Goal: Contribute content

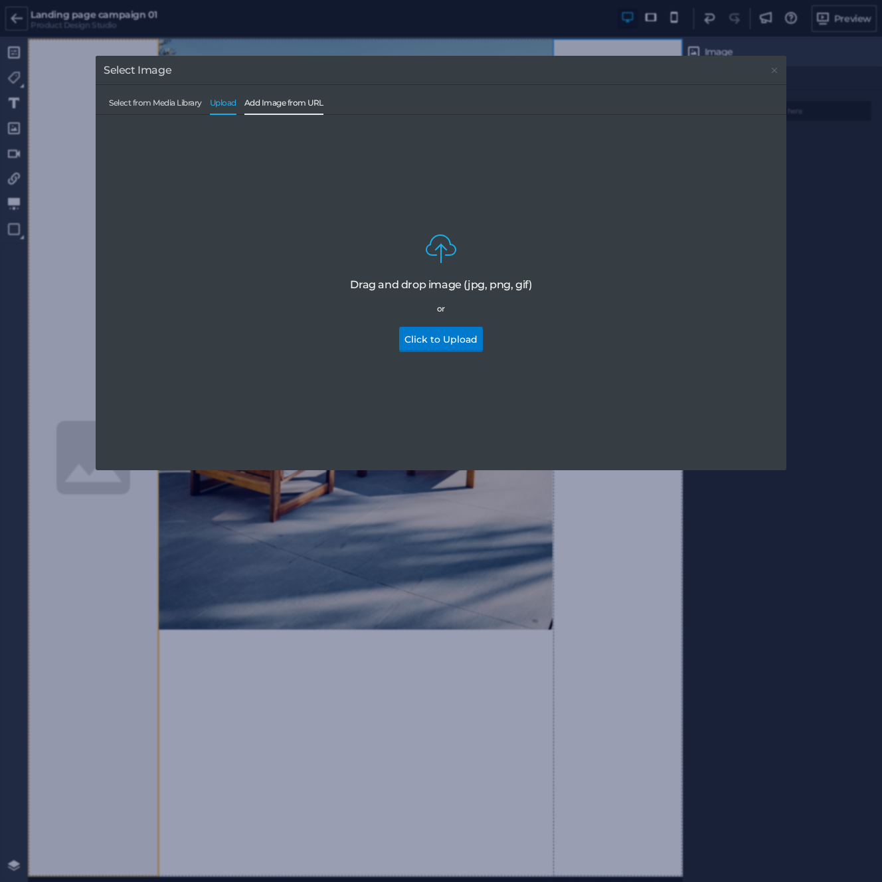
click at [312, 105] on span "Add Image from URL" at bounding box center [283, 106] width 79 height 16
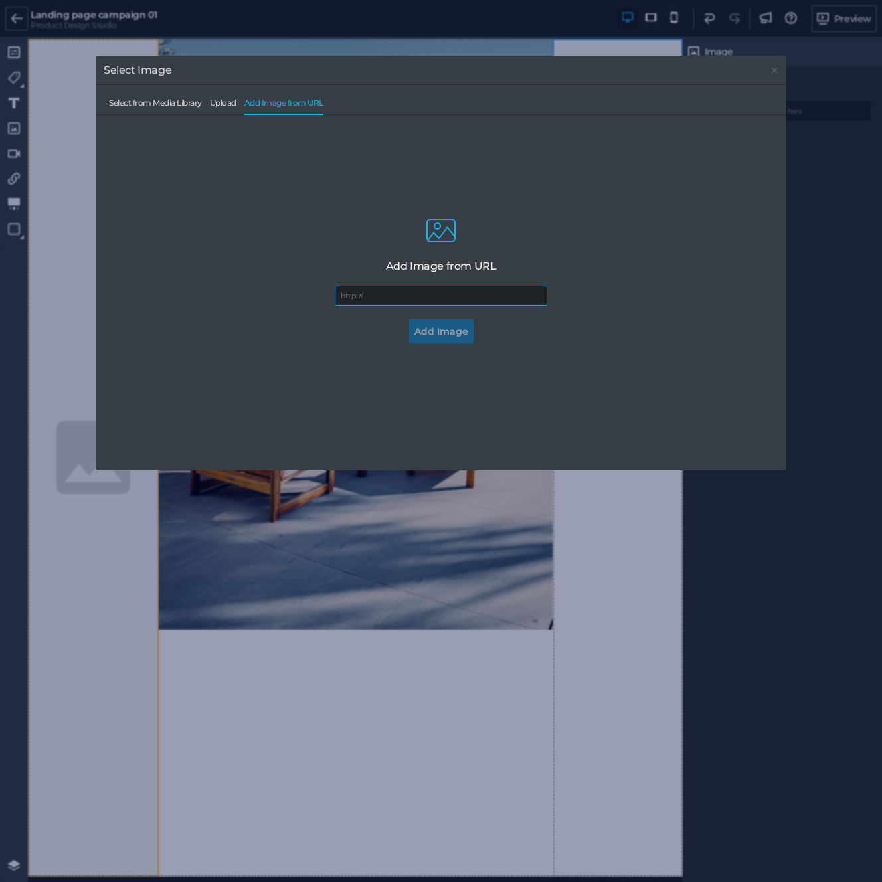
click at [409, 297] on input "url" at bounding box center [441, 295] width 212 height 20
paste input "[URL][DOMAIN_NAME]"
type input "[URL][DOMAIN_NAME]"
click at [424, 333] on button "Add Image" at bounding box center [441, 331] width 64 height 25
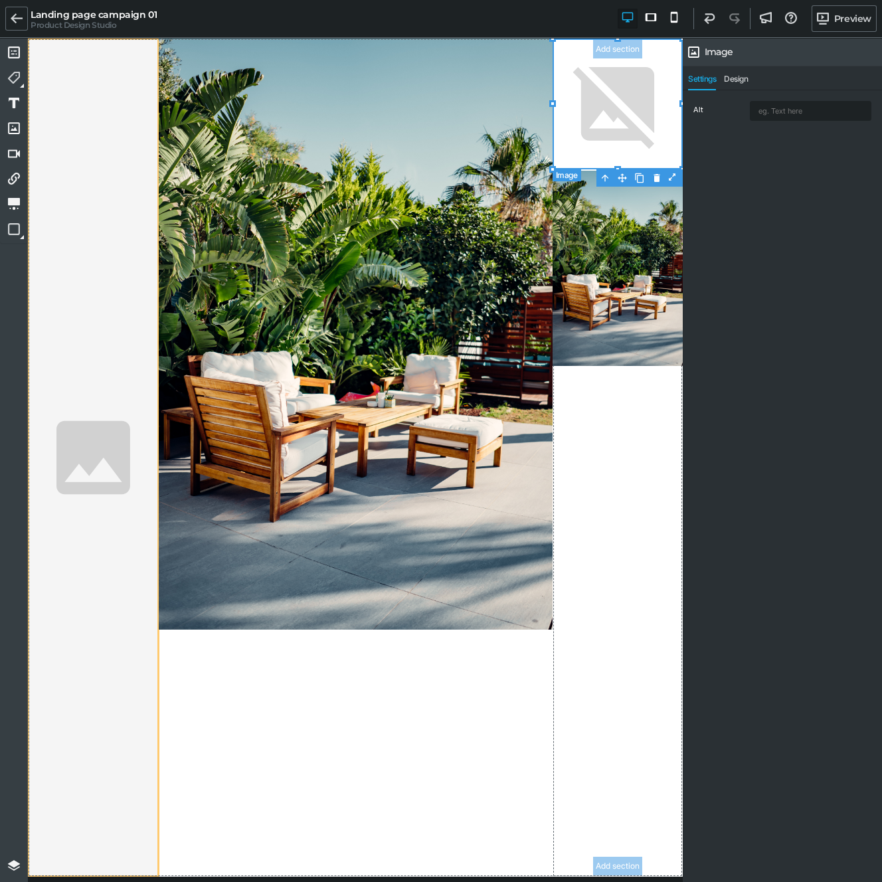
click at [602, 129] on img at bounding box center [617, 104] width 131 height 131
click at [638, 84] on img at bounding box center [617, 104] width 131 height 131
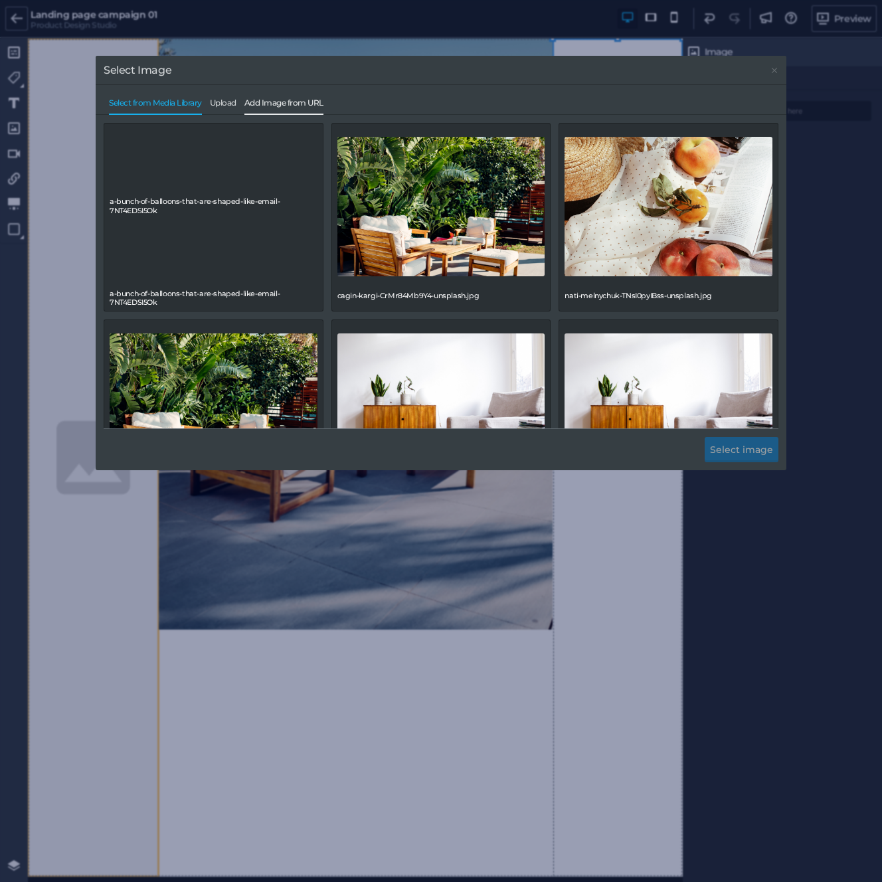
click at [313, 105] on span "Add Image from URL" at bounding box center [283, 106] width 79 height 16
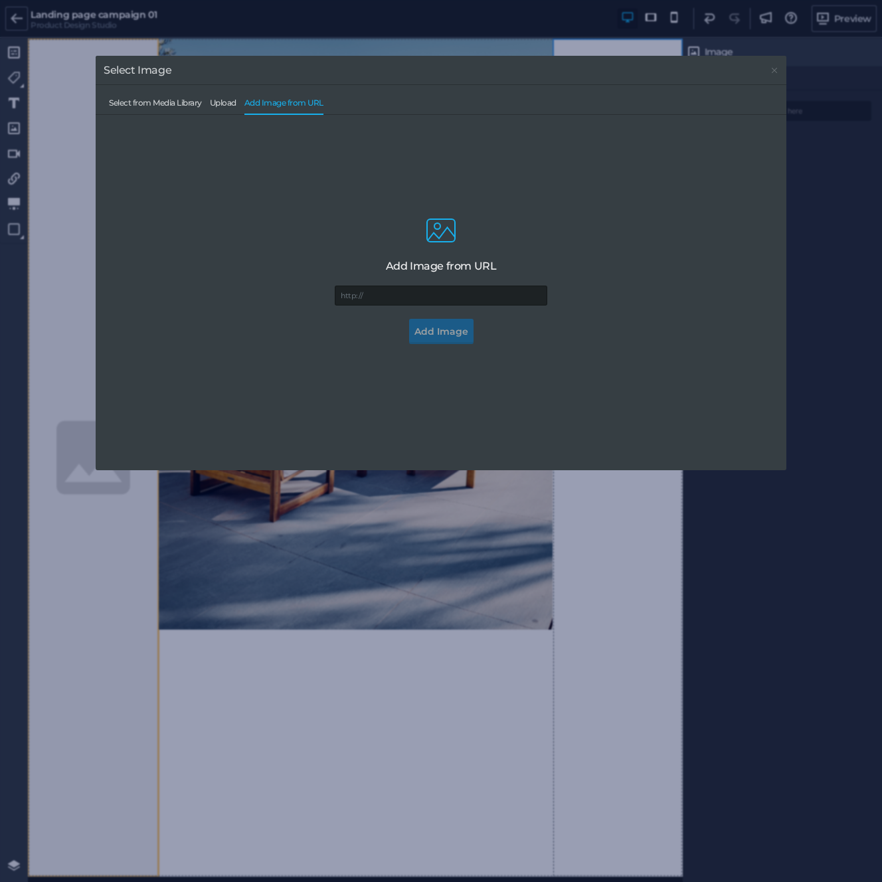
click at [307, 102] on span "Add Image from URL" at bounding box center [283, 106] width 79 height 16
click at [377, 293] on input "url" at bounding box center [441, 295] width 212 height 20
paste input "[URL][DOMAIN_NAME][PERSON_NAME]"
type input "[URL][DOMAIN_NAME][PERSON_NAME]"
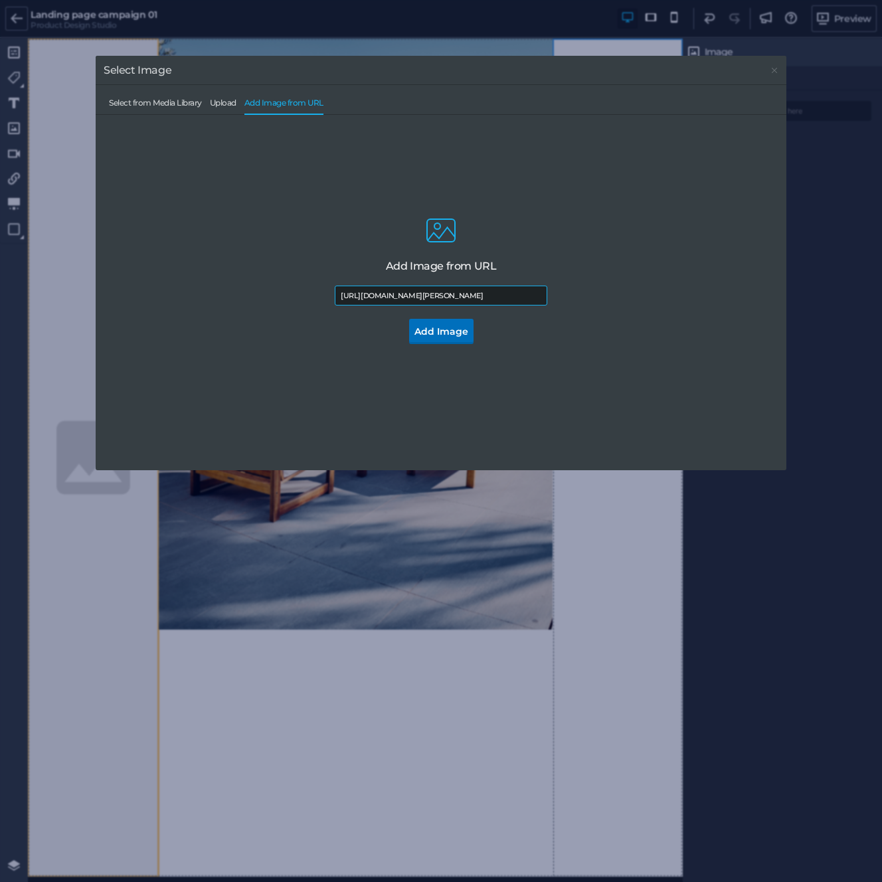
click at [433, 325] on button "Add Image" at bounding box center [441, 331] width 64 height 25
